Goal: Check status: Check status

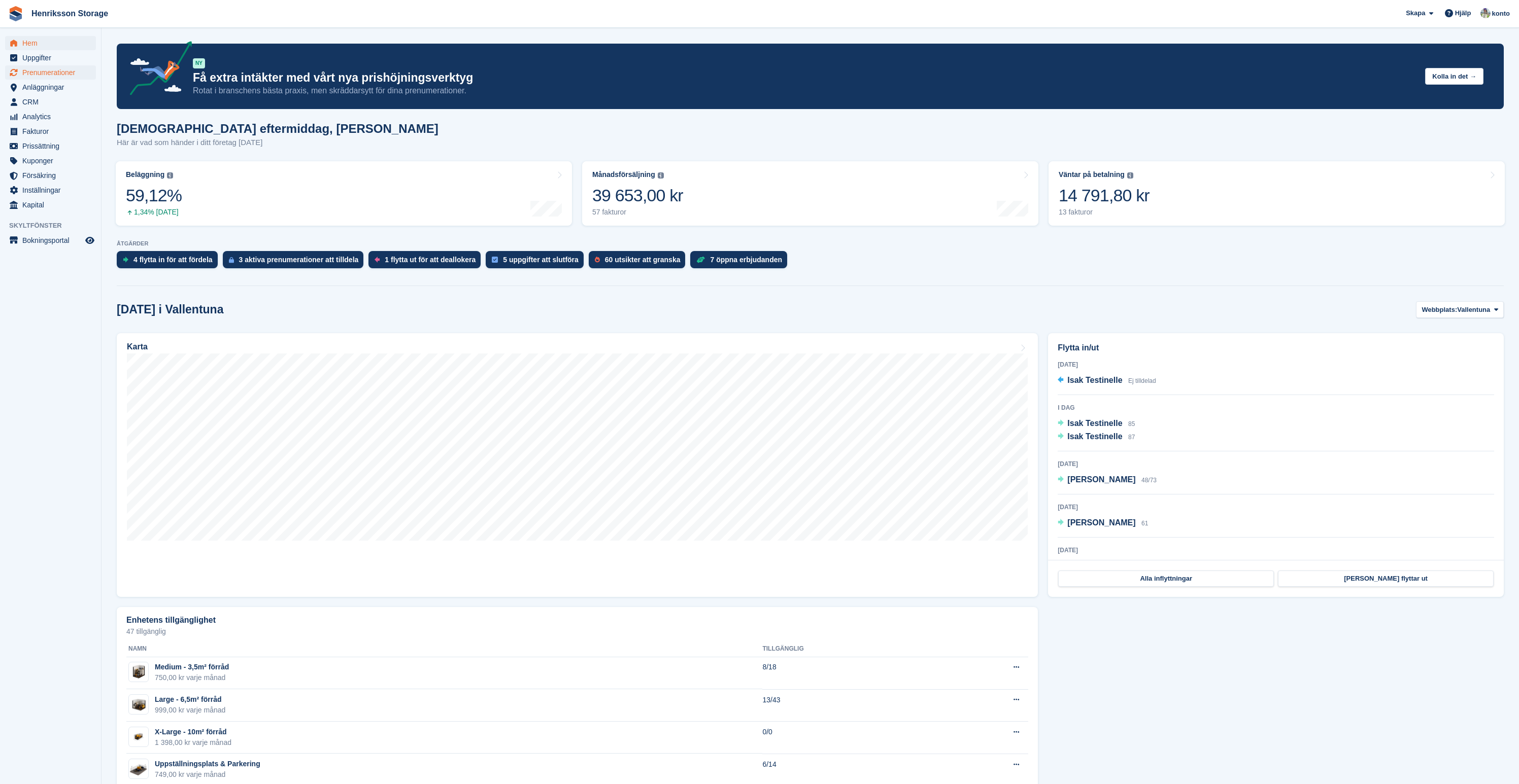
click at [40, 71] on span "Prenumerationer" at bounding box center [52, 73] width 61 height 14
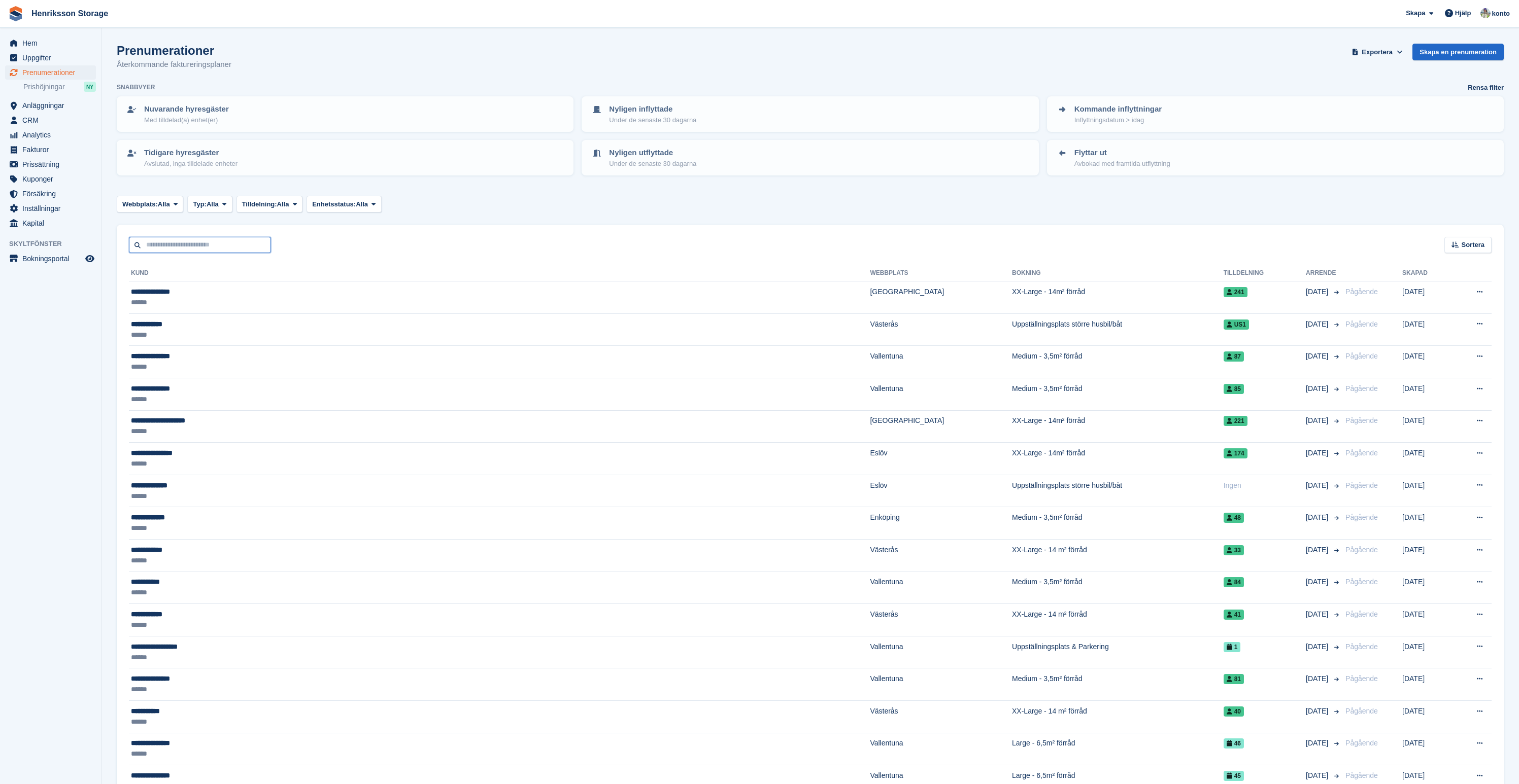
click at [245, 247] on input "text" at bounding box center [200, 245] width 142 height 17
type input "******"
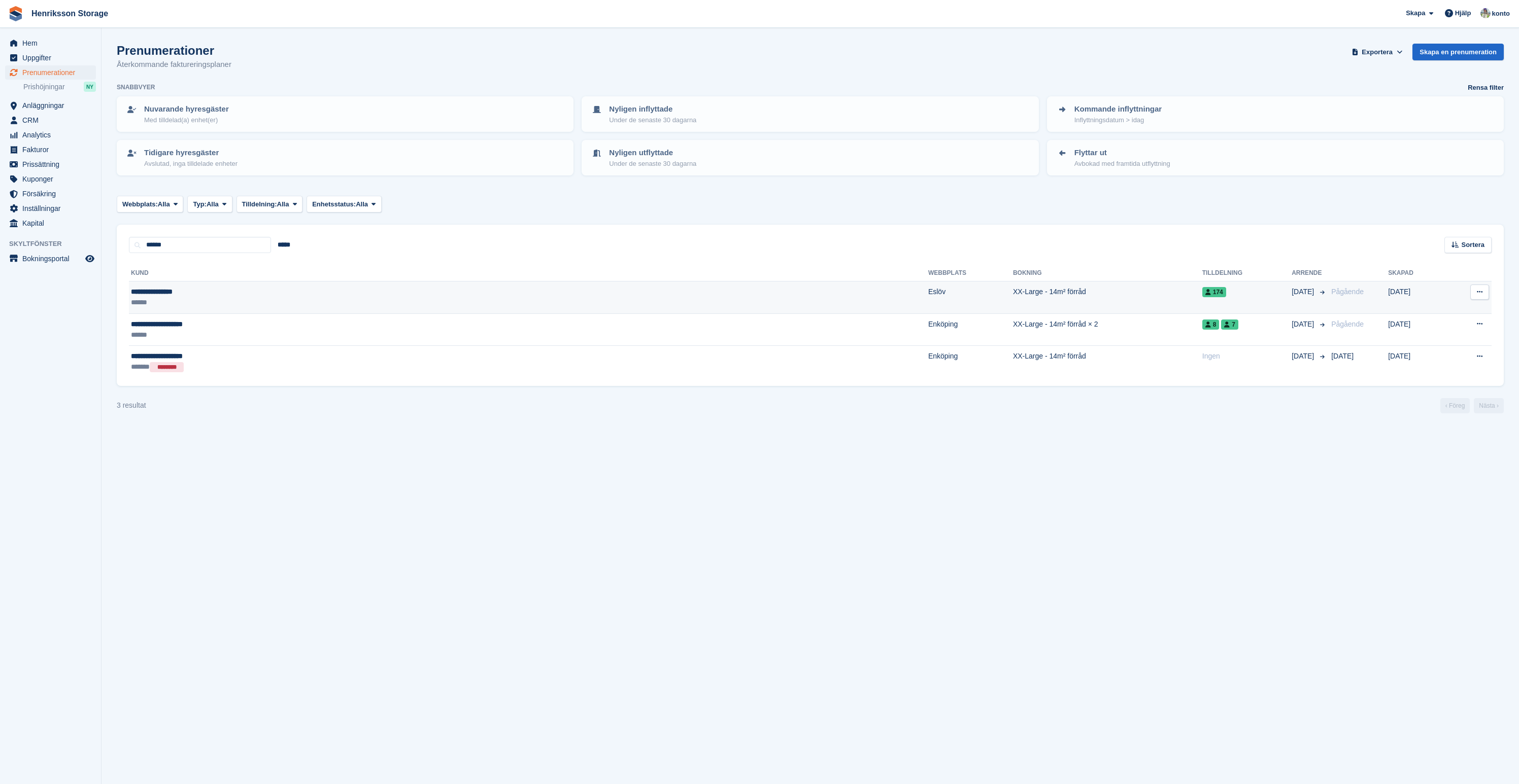
click at [202, 298] on div "******" at bounding box center [309, 303] width 357 height 10
